Goal: Check status

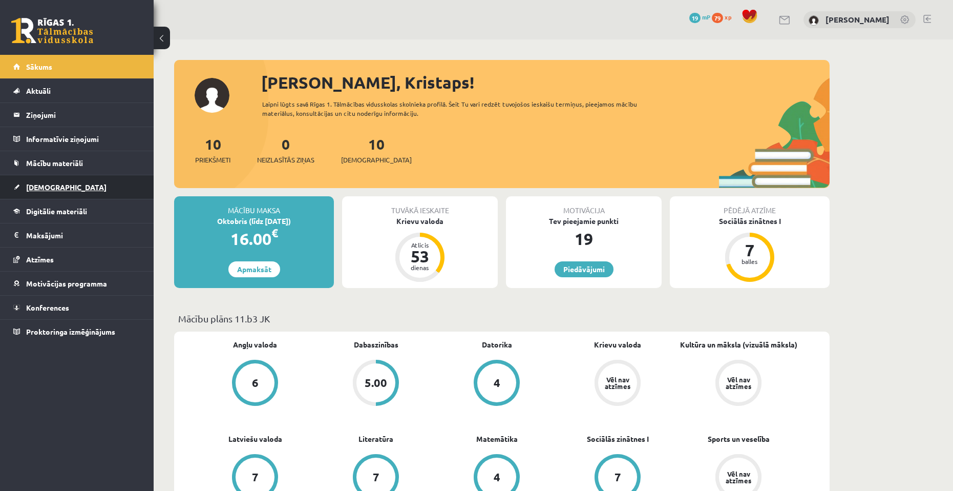
click at [115, 189] on link "[DEMOGRAPHIC_DATA]" at bounding box center [77, 187] width 128 height 24
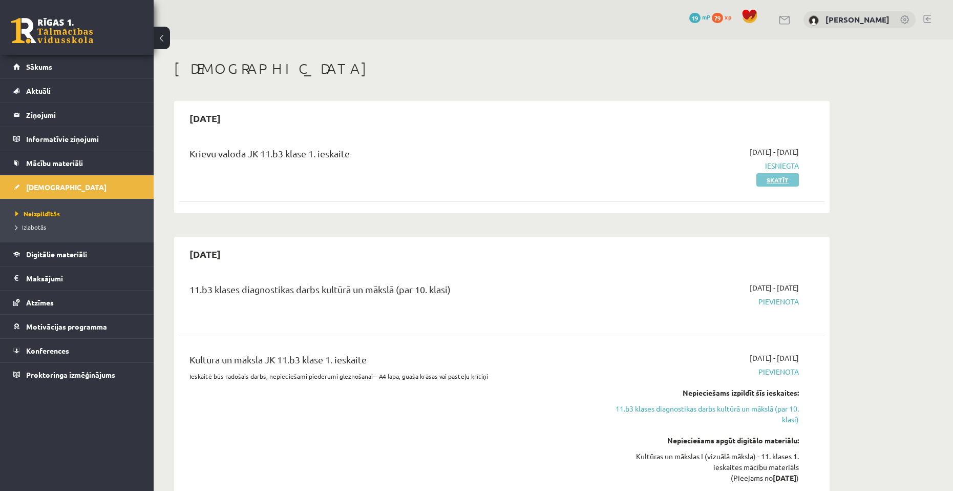
click at [759, 176] on link "Skatīt" at bounding box center [778, 179] width 43 height 13
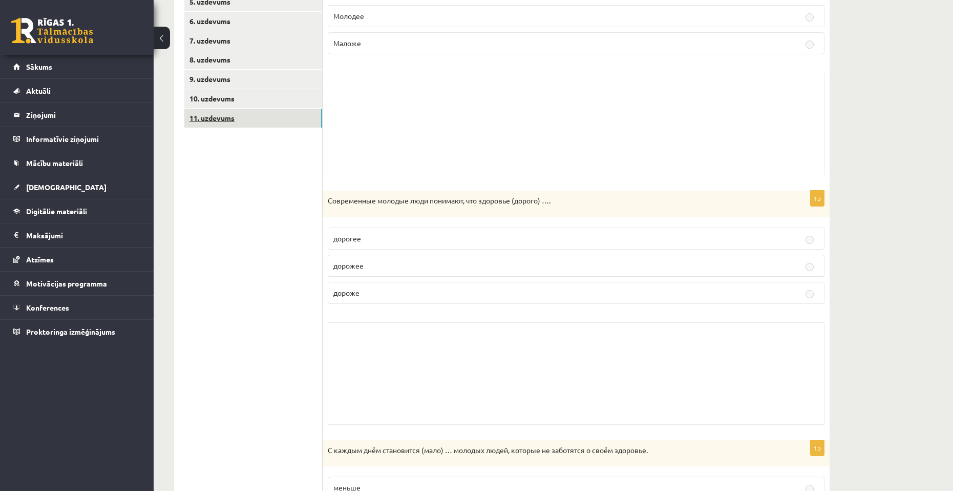
click at [242, 113] on link "11. uzdevums" at bounding box center [253, 118] width 138 height 19
